Goal: Transaction & Acquisition: Purchase product/service

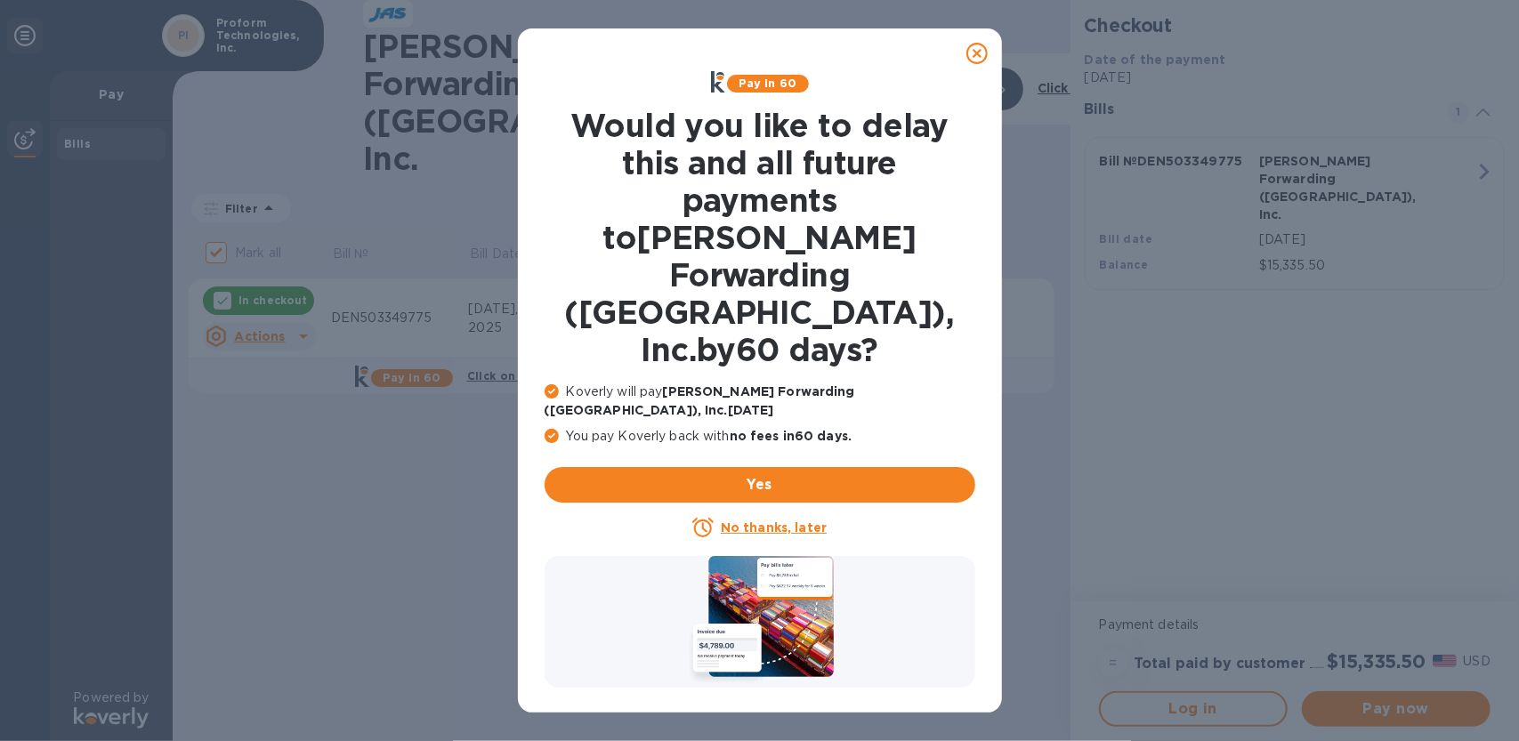
click at [976, 51] on icon at bounding box center [976, 53] width 21 height 21
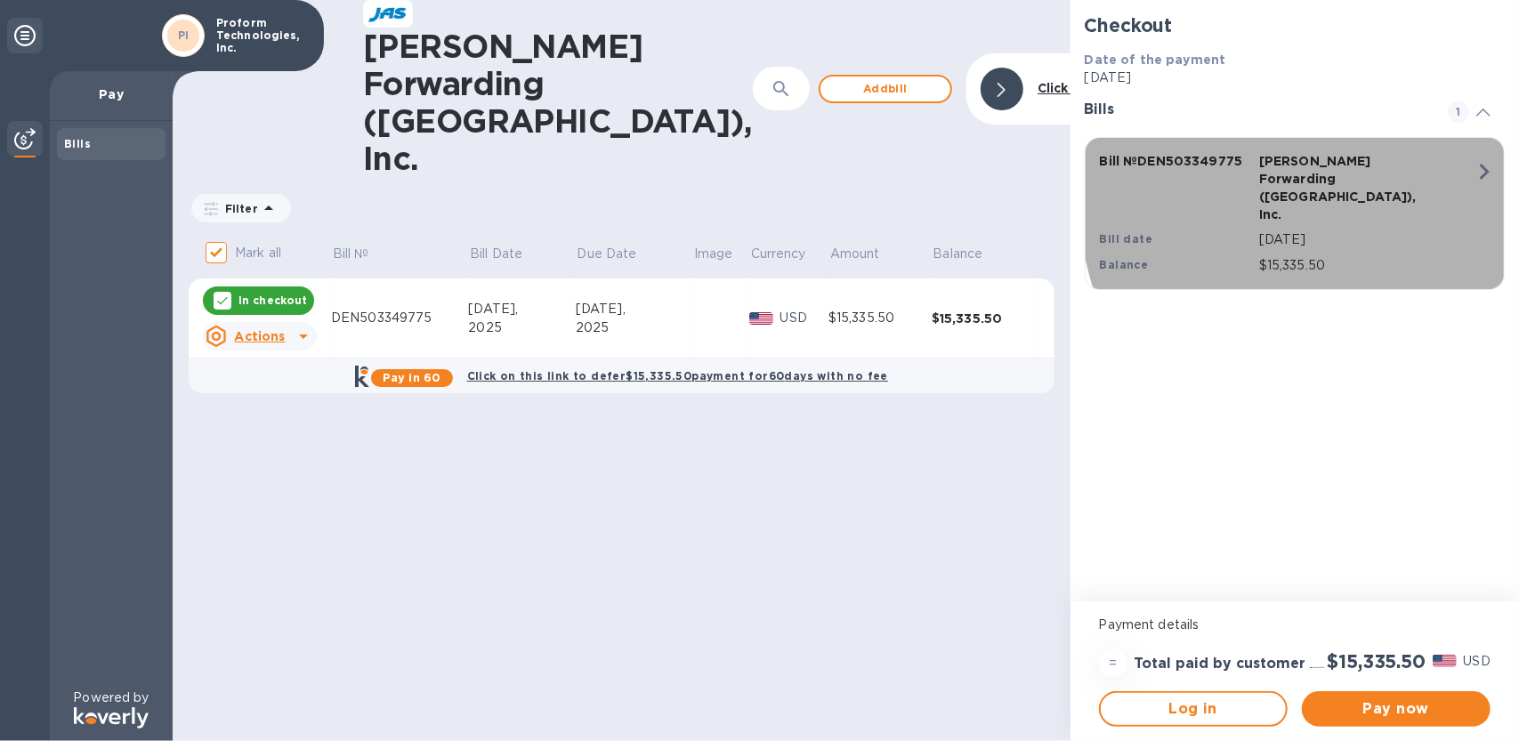
click at [1483, 171] on icon "button" at bounding box center [1484, 172] width 32 height 32
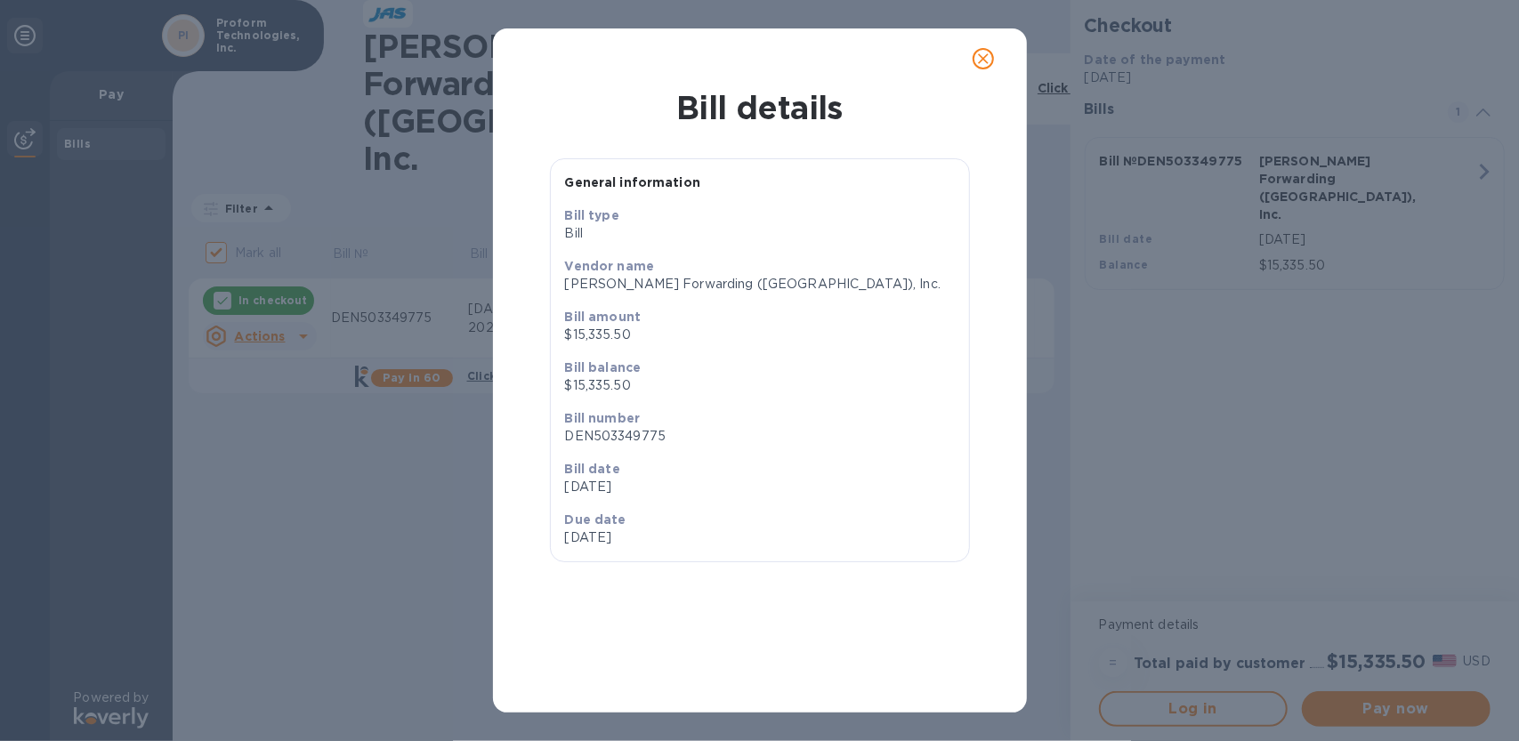
click at [981, 58] on icon "close" at bounding box center [983, 58] width 11 height 11
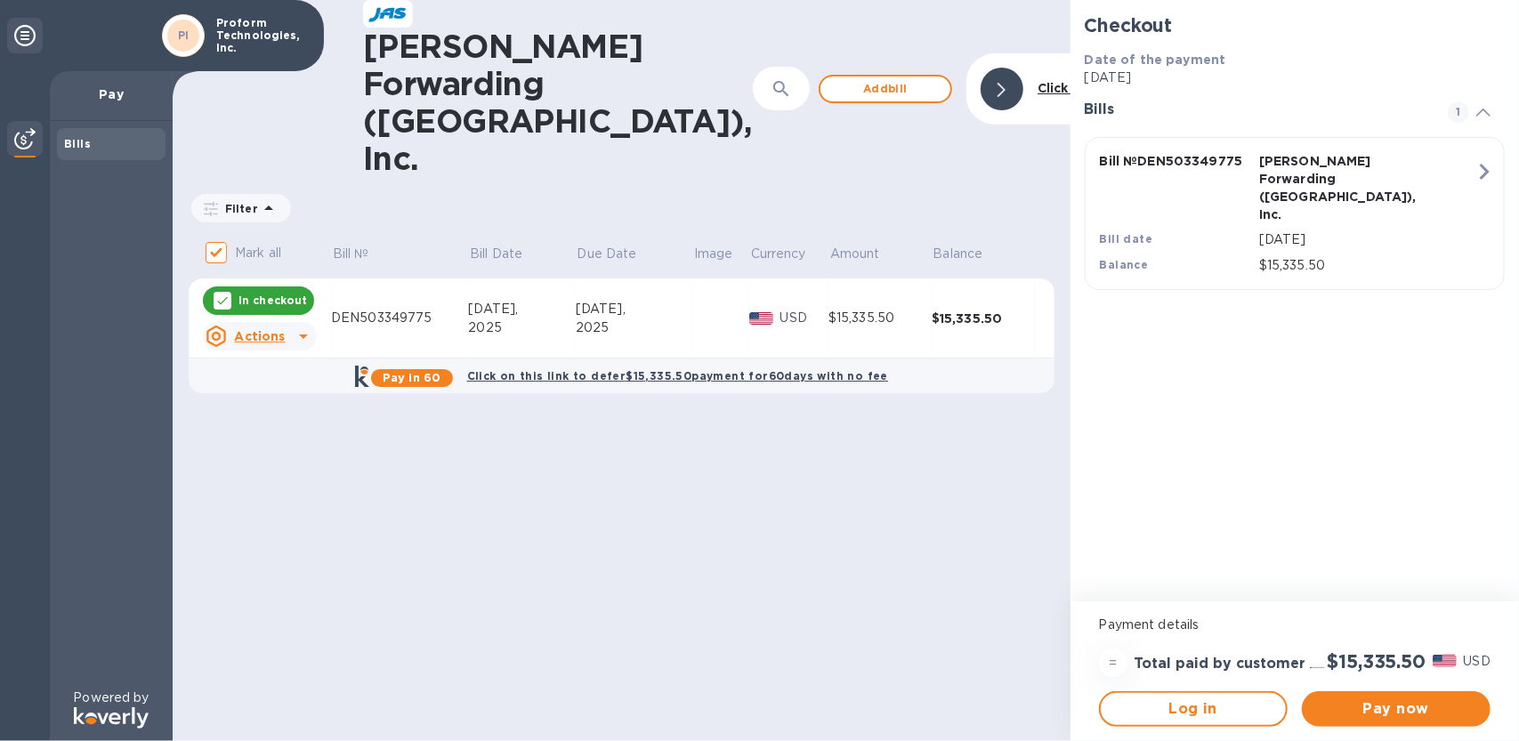
click at [86, 136] on div "Bills" at bounding box center [111, 144] width 94 height 18
click at [1196, 708] on span "Log in" at bounding box center [1193, 709] width 157 height 21
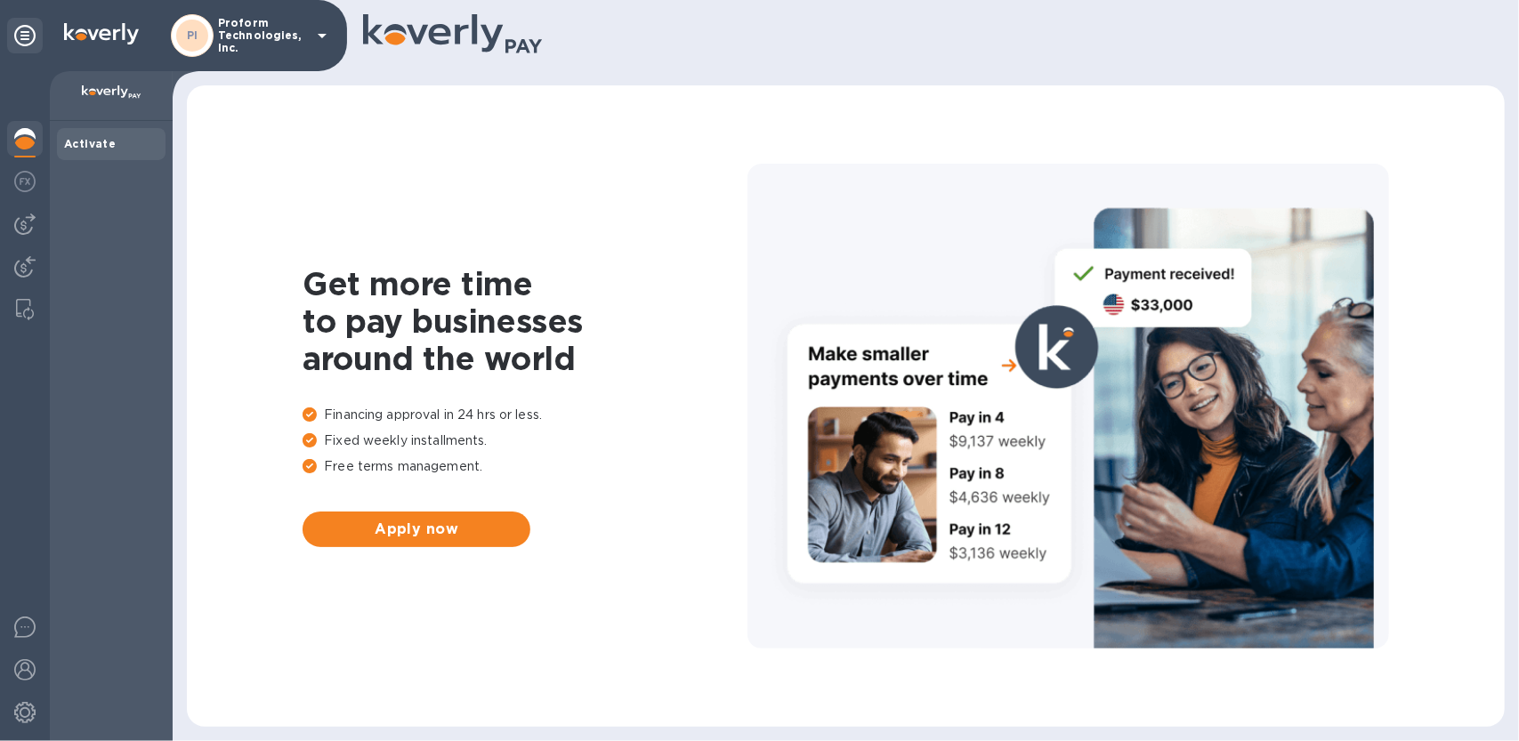
click at [253, 33] on p "Proform Technologies, Inc." at bounding box center [262, 35] width 89 height 37
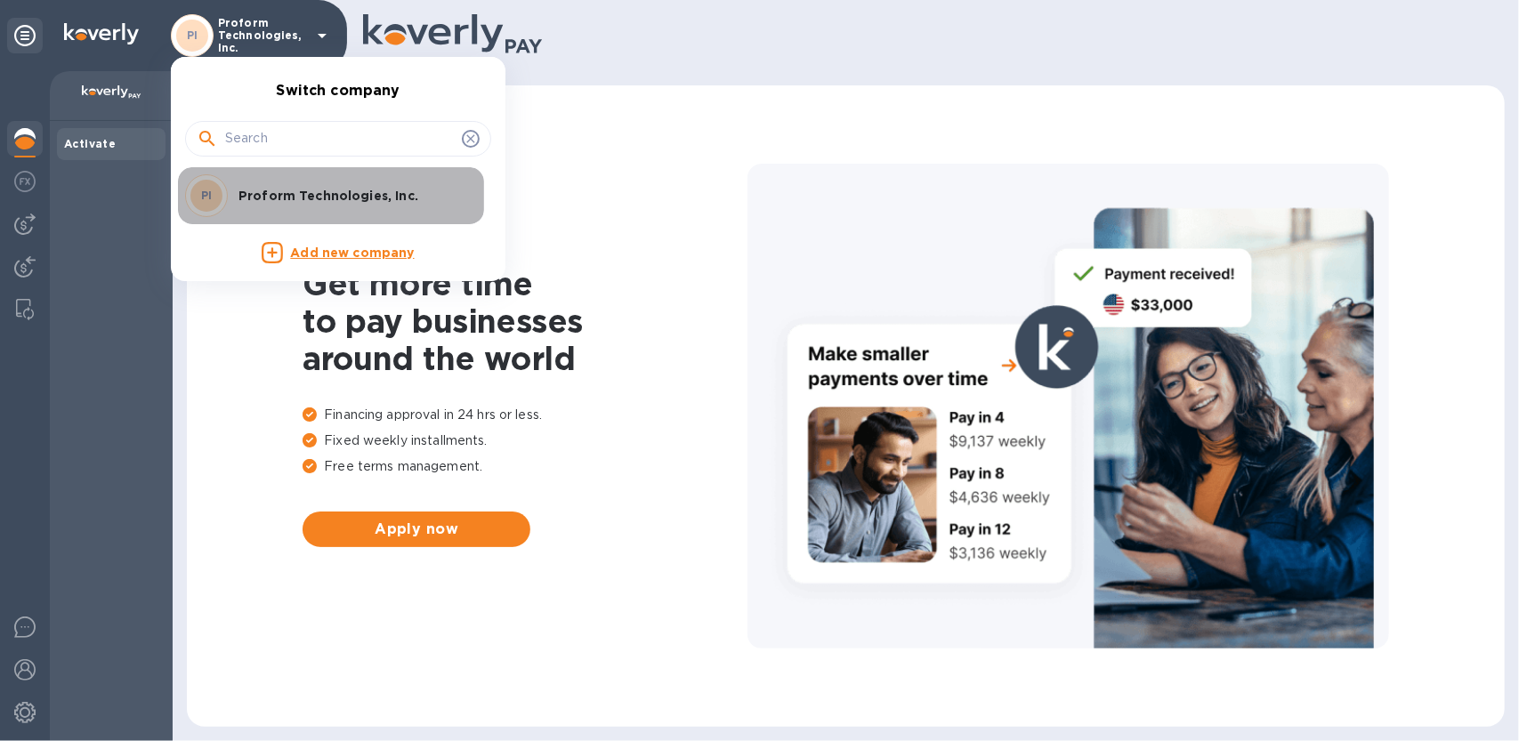
click at [303, 189] on p "Proform Technologies, Inc." at bounding box center [351, 196] width 224 height 18
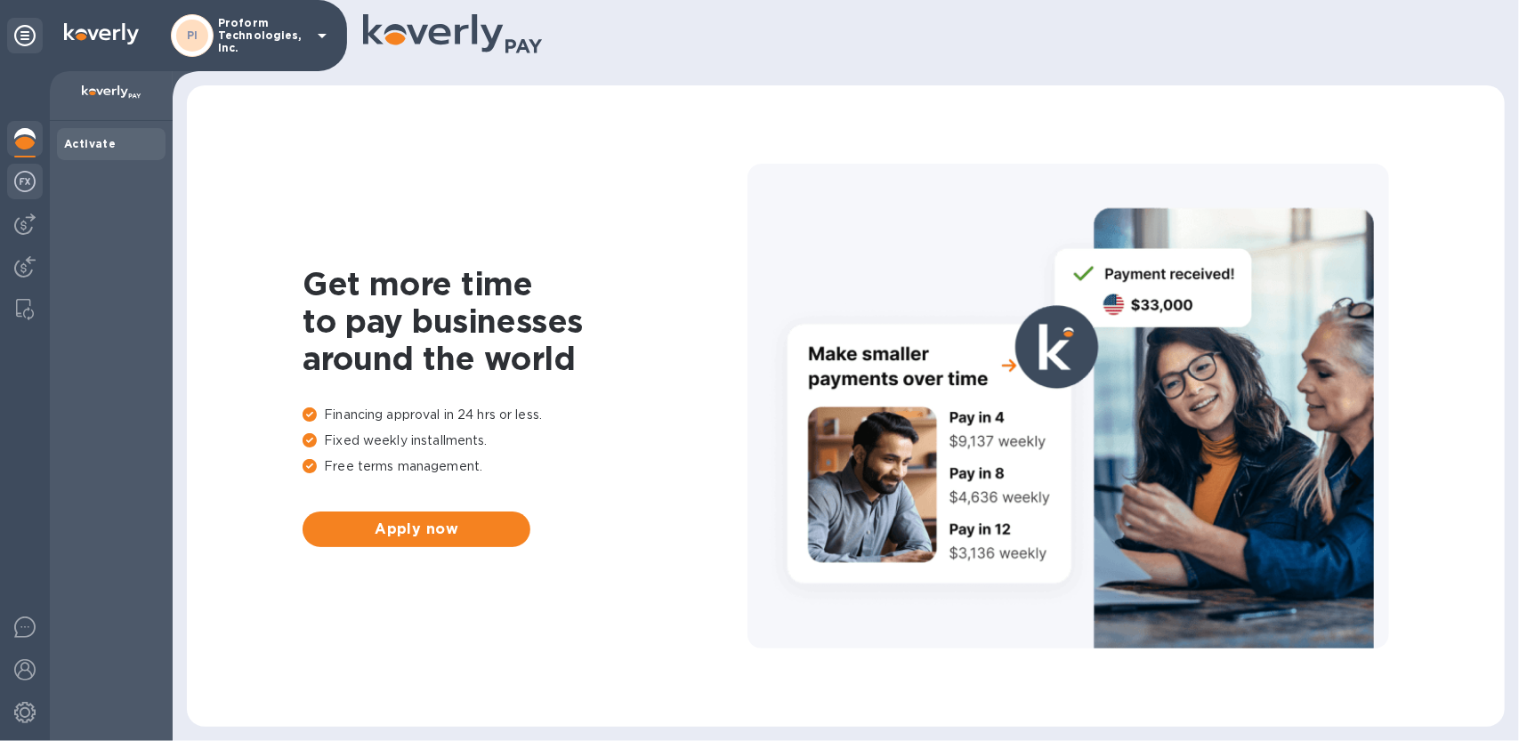
click at [25, 184] on img at bounding box center [24, 181] width 21 height 21
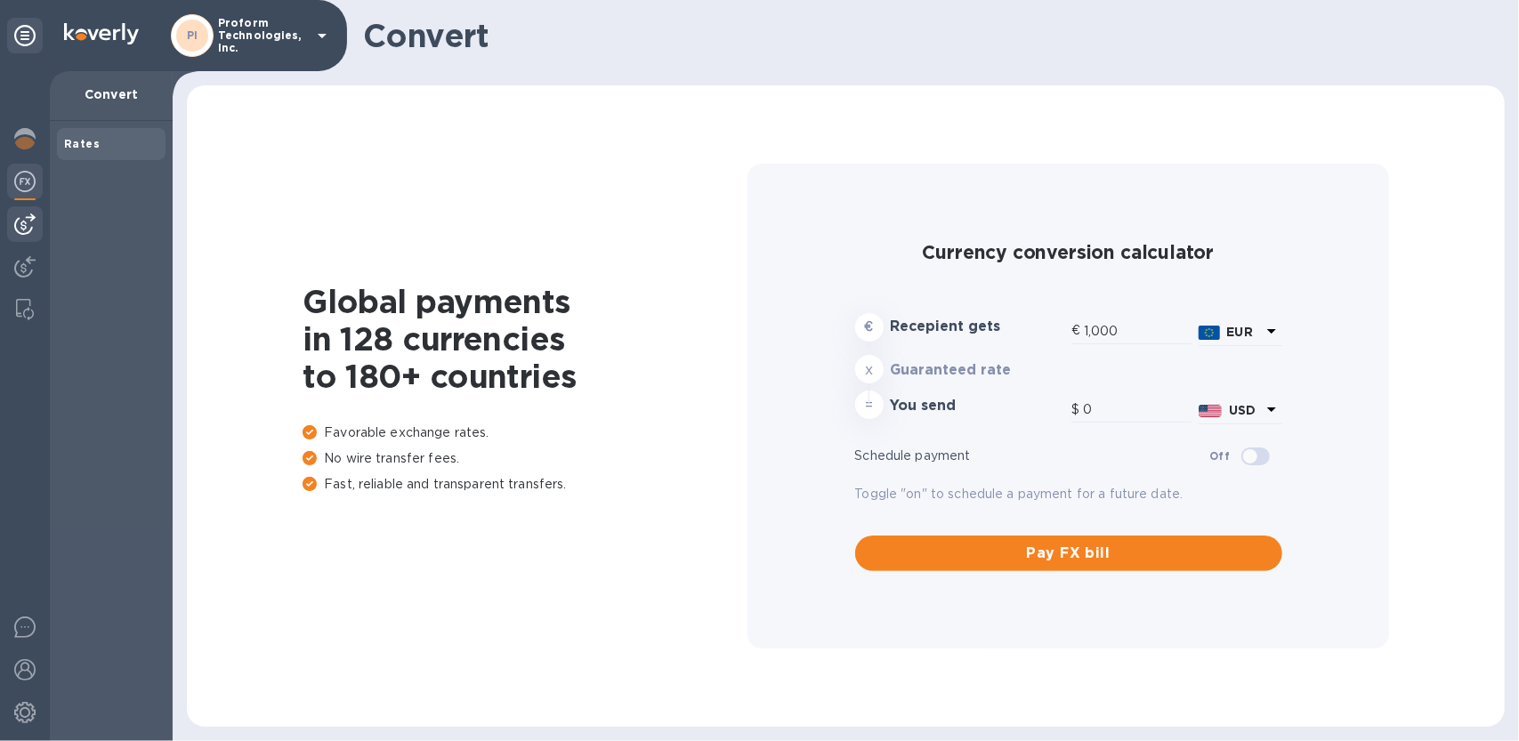
type input "1,167.82"
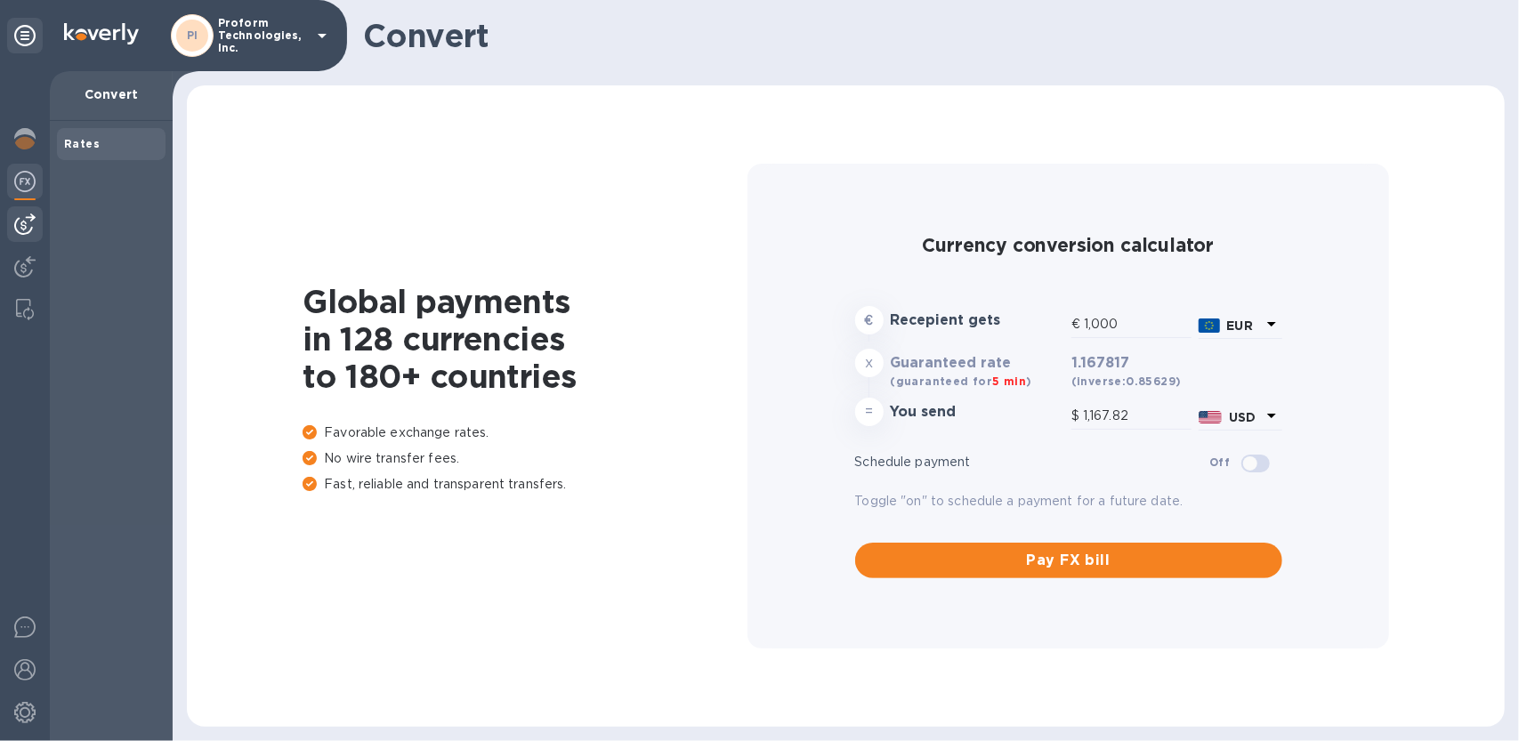
click at [27, 225] on img at bounding box center [24, 224] width 21 height 21
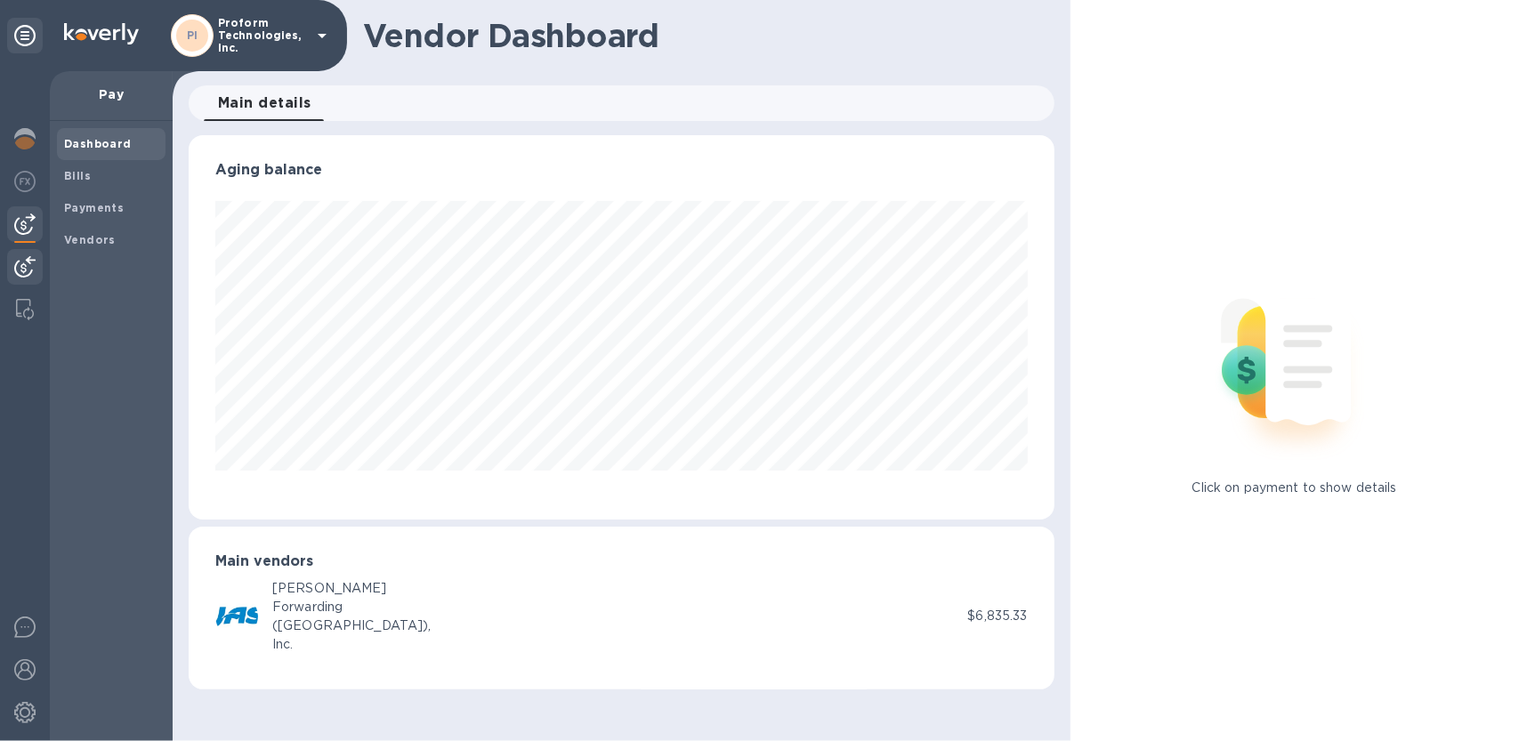
scroll to position [384, 866]
click at [21, 269] on img at bounding box center [24, 266] width 21 height 21
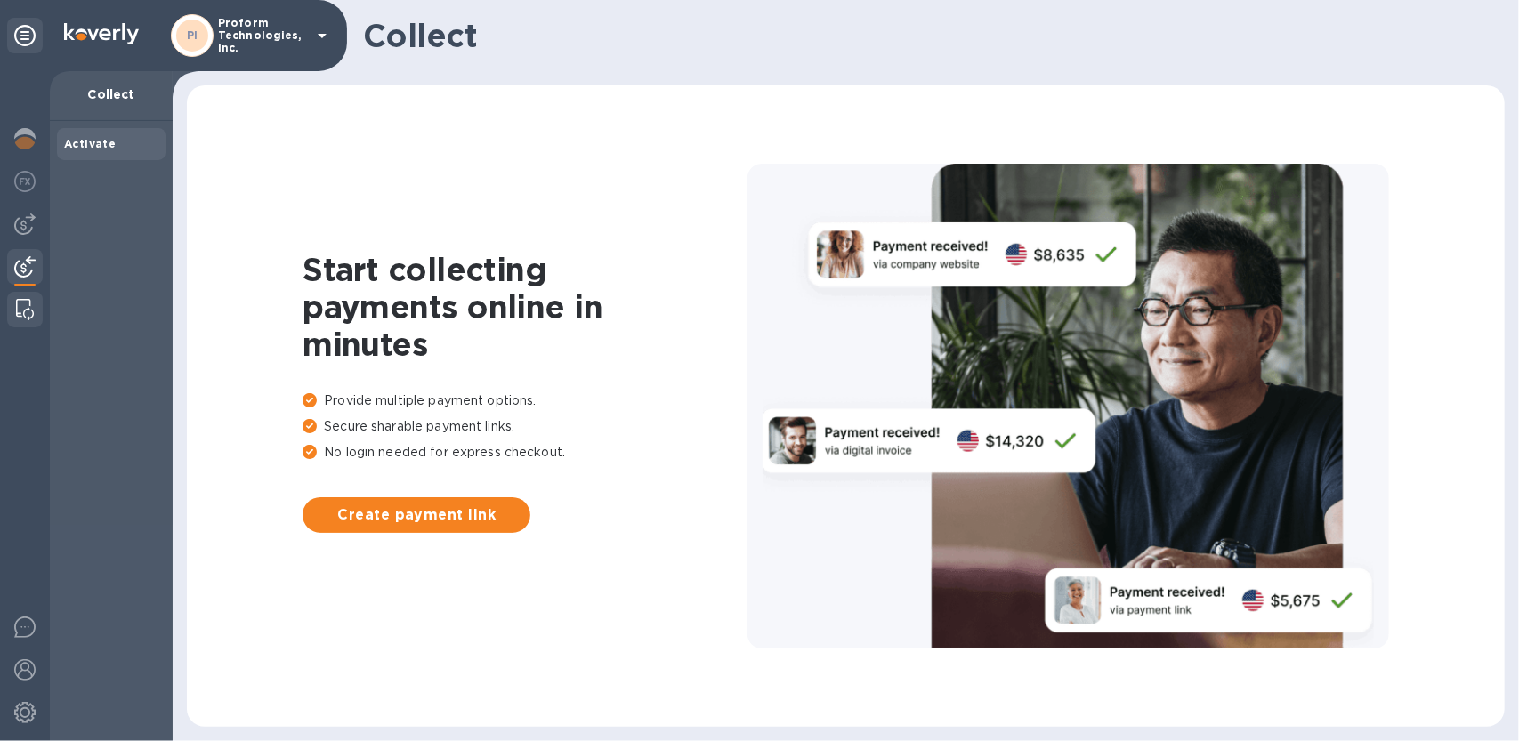
click at [27, 307] on img at bounding box center [25, 309] width 18 height 21
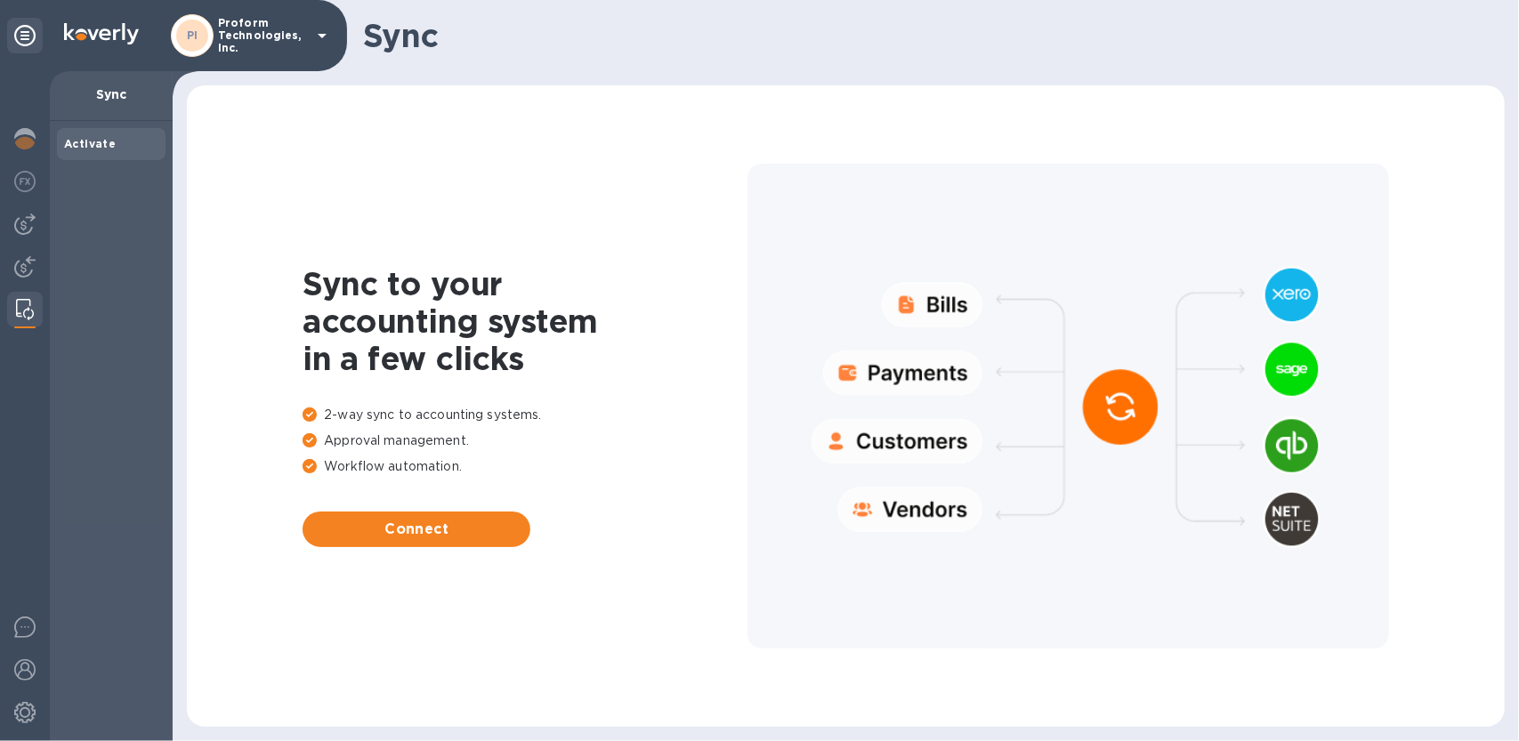
click at [328, 33] on icon at bounding box center [321, 35] width 21 height 21
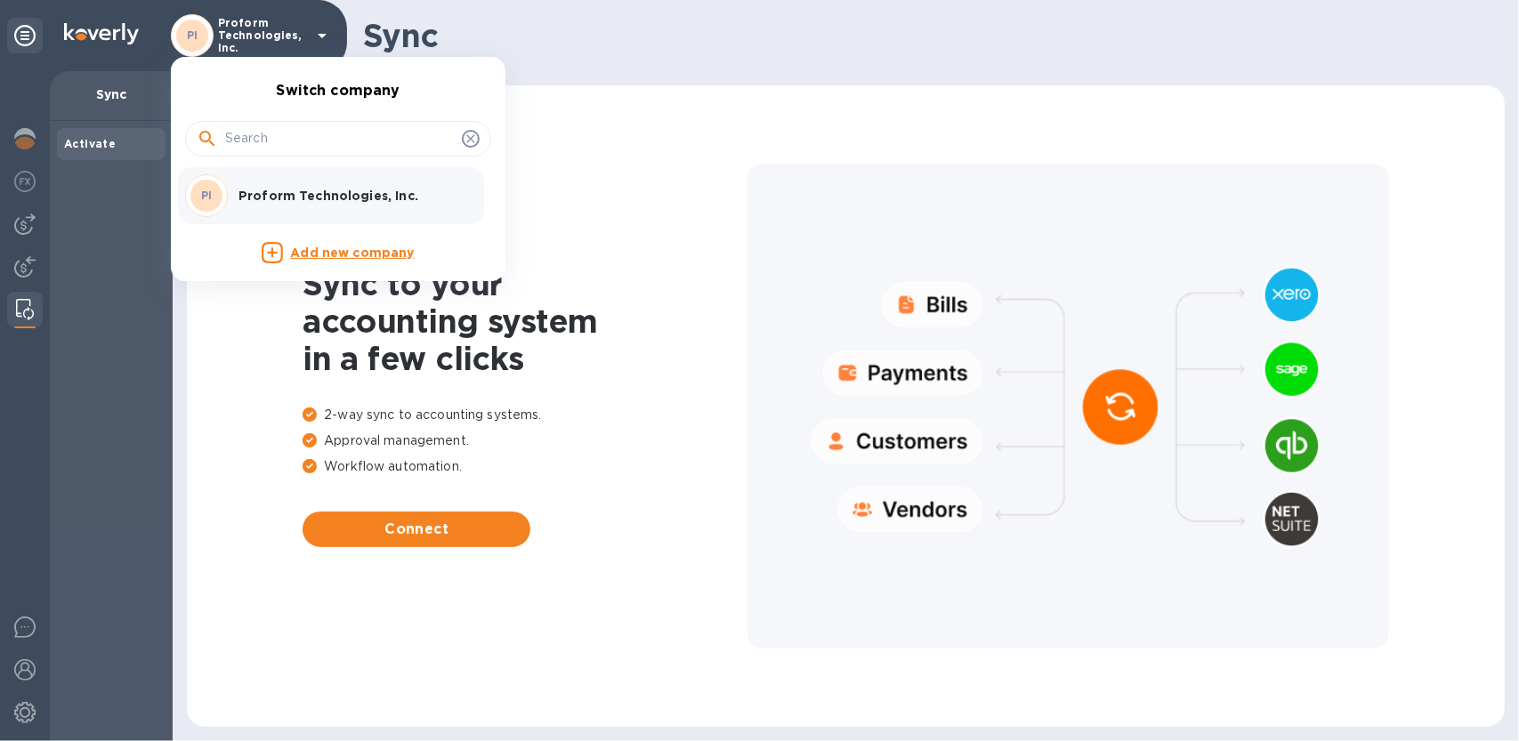
click at [311, 195] on p "Proform Technologies, Inc." at bounding box center [351, 196] width 224 height 18
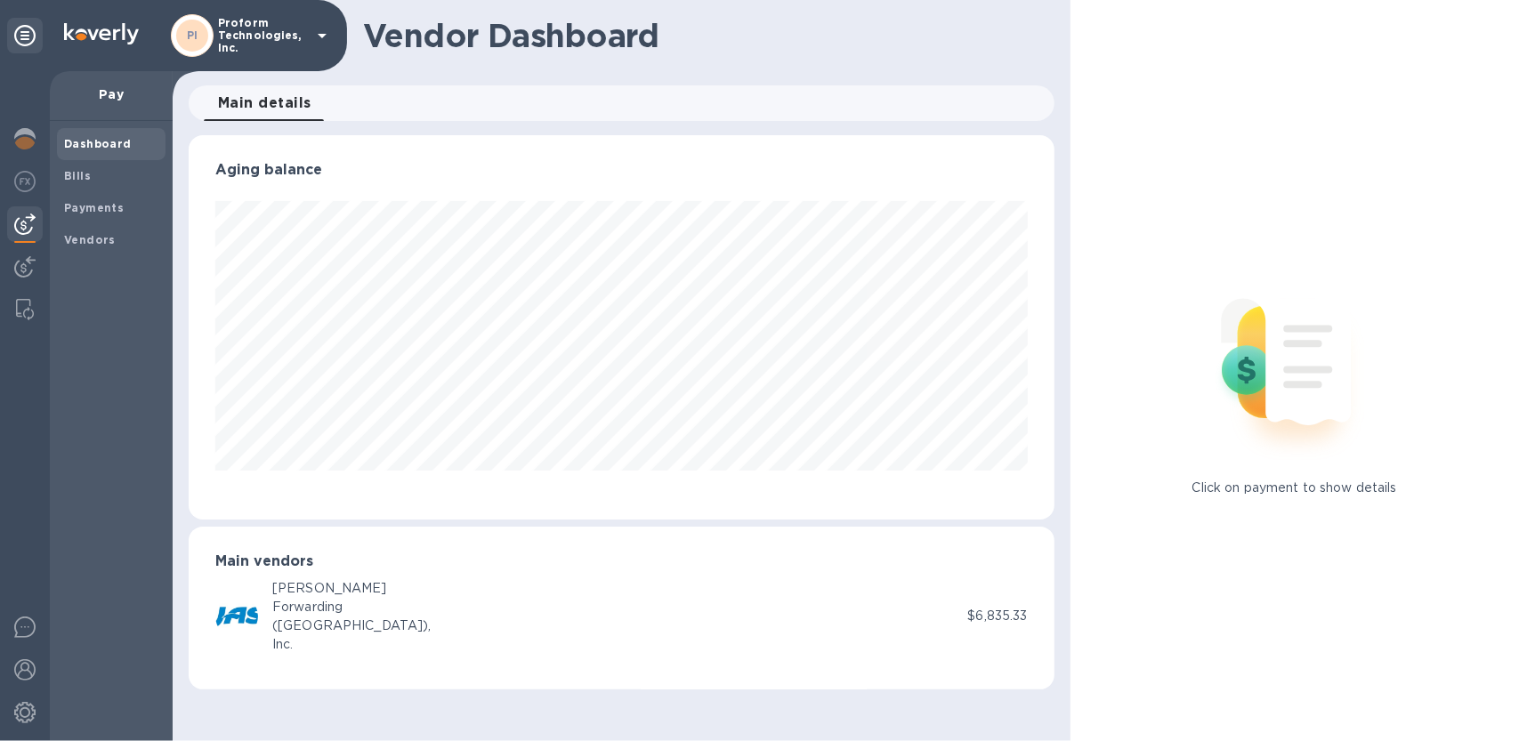
scroll to position [384, 866]
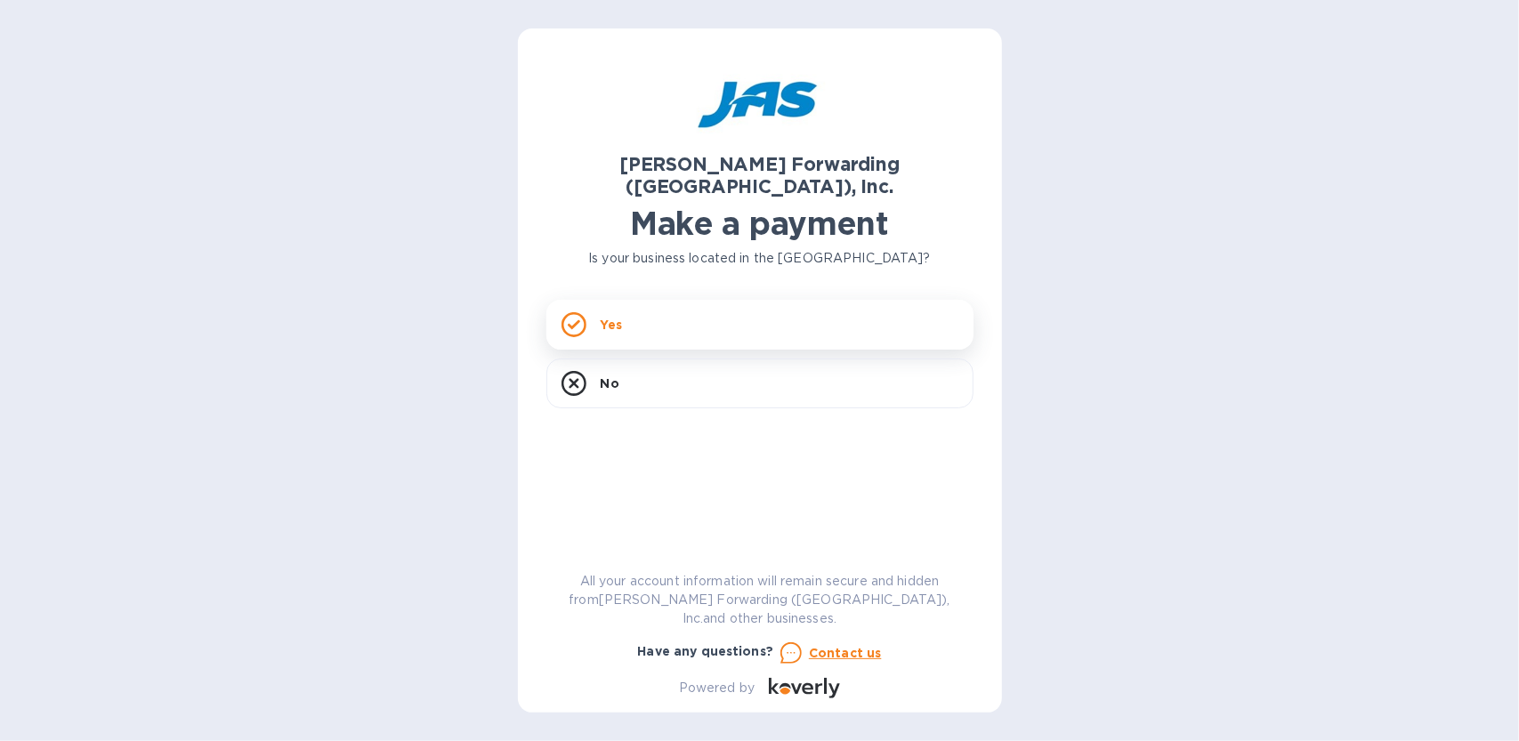
click at [629, 300] on div "Yes" at bounding box center [759, 325] width 427 height 50
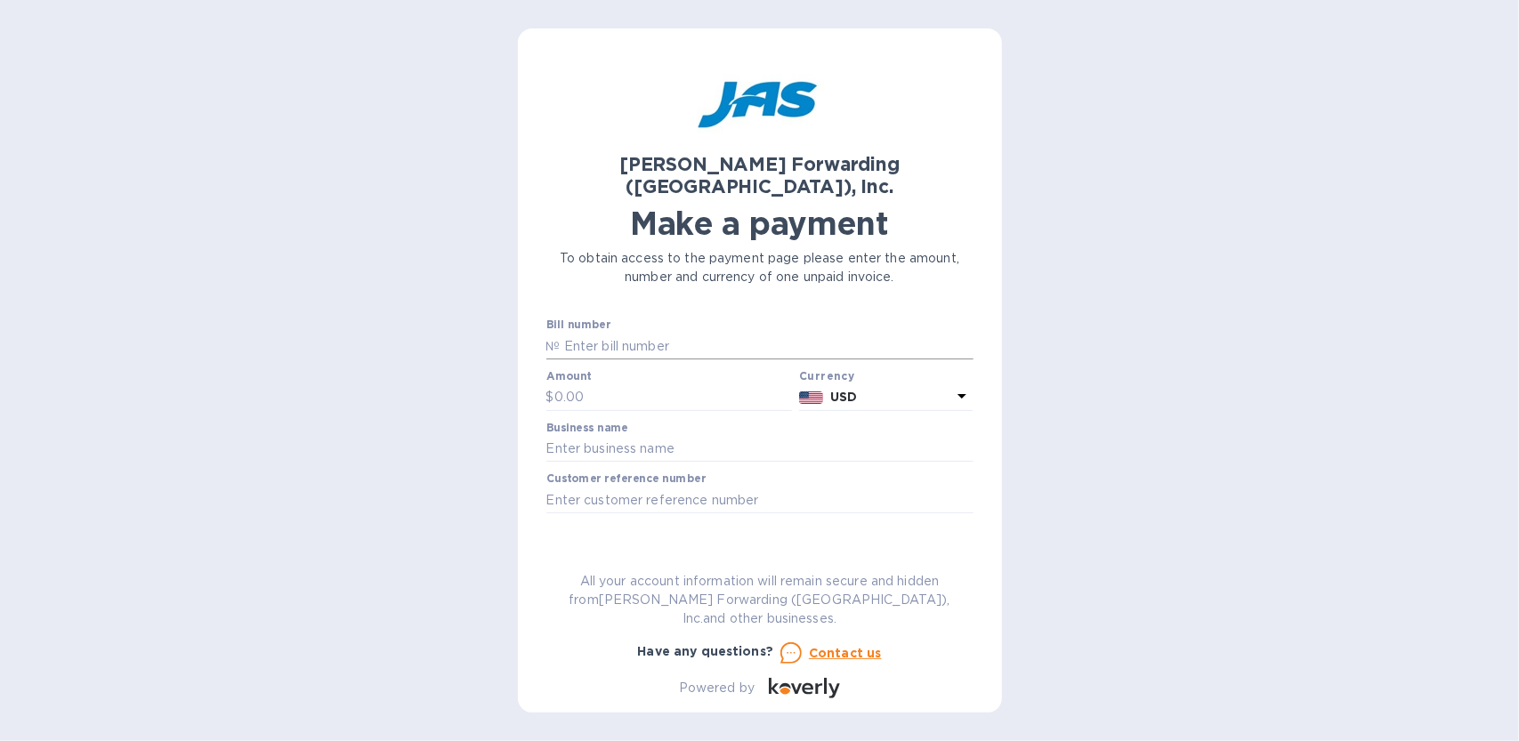
click at [664, 333] on input "text" at bounding box center [767, 346] width 413 height 27
type input "DEN503349775"
click at [564, 384] on input "text" at bounding box center [673, 397] width 239 height 27
type input "15,335.50"
click at [632, 436] on input "text" at bounding box center [759, 449] width 427 height 27
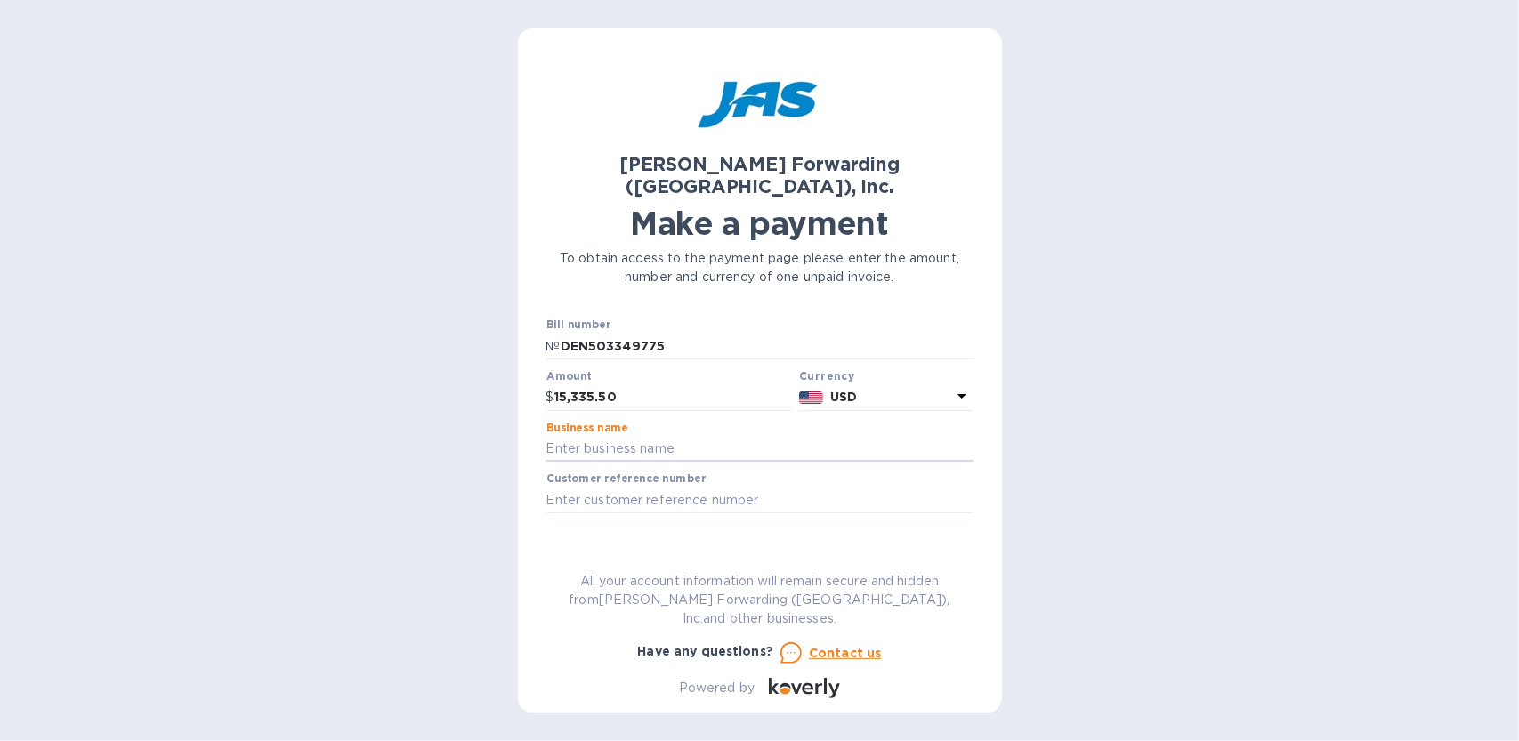
type input "Proform Technologies, Inc."
click at [748, 546] on span "Go to payment page" at bounding box center [760, 556] width 399 height 21
